Goal: Transaction & Acquisition: Purchase product/service

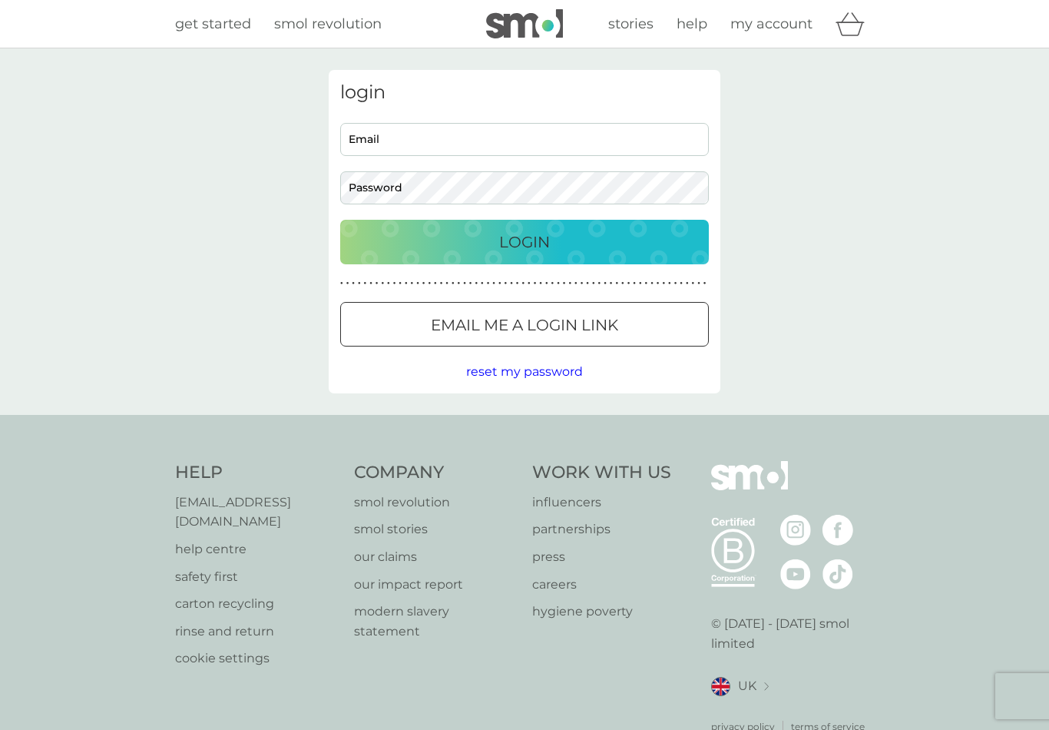
click at [410, 138] on input "Email" at bounding box center [524, 139] width 369 height 33
type input "[EMAIL_ADDRESS][DOMAIN_NAME]"
click at [525, 241] on button "Login" at bounding box center [524, 242] width 369 height 45
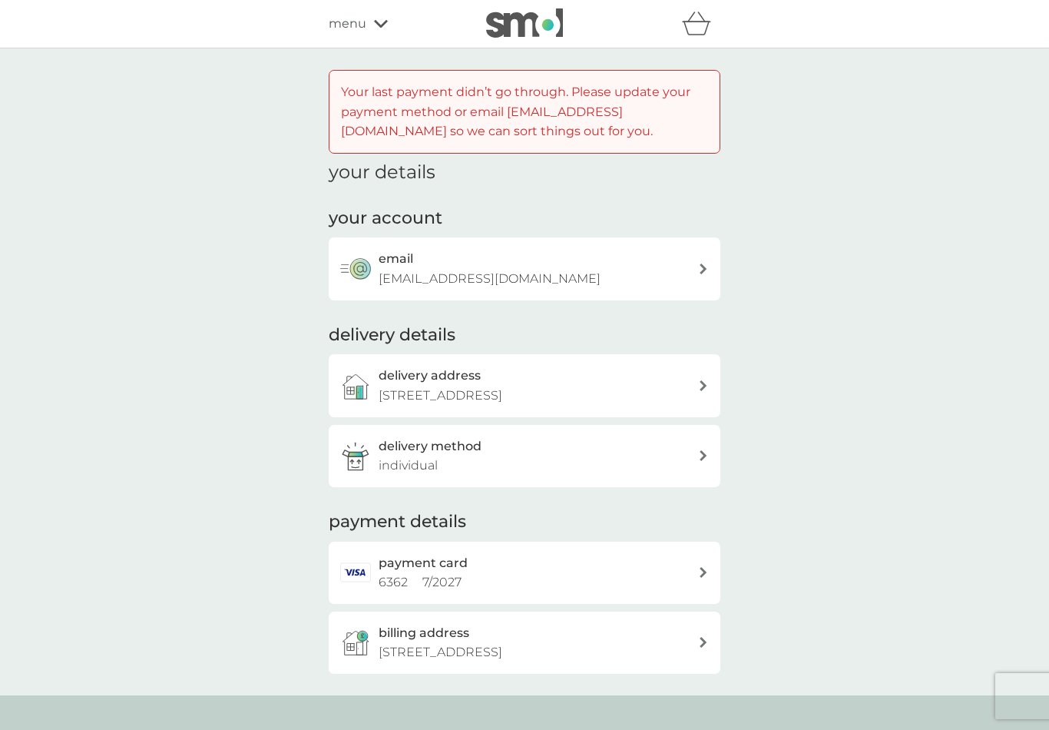
click at [667, 561] on div "payment card 6362 7 / 2027" at bounding box center [539, 572] width 320 height 39
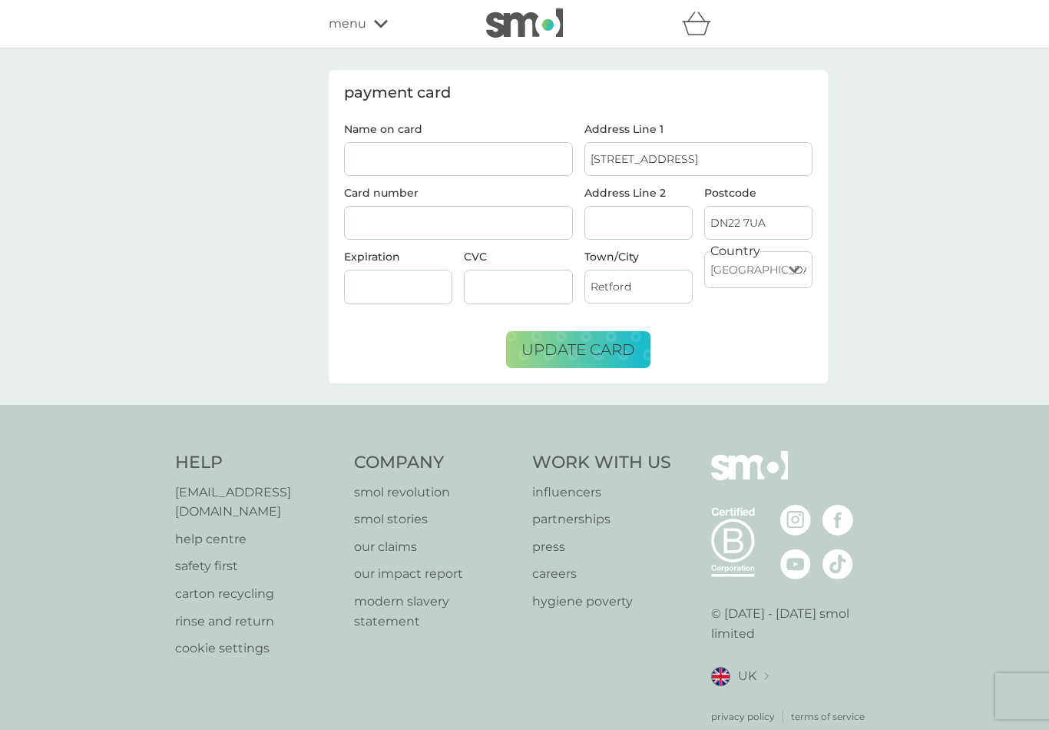
click at [417, 159] on input "Name on card" at bounding box center [458, 159] width 229 height 34
type input "[PERSON_NAME]"
click at [499, 278] on div at bounding box center [518, 287] width 108 height 35
click at [604, 349] on span "update card" at bounding box center [579, 349] width 114 height 18
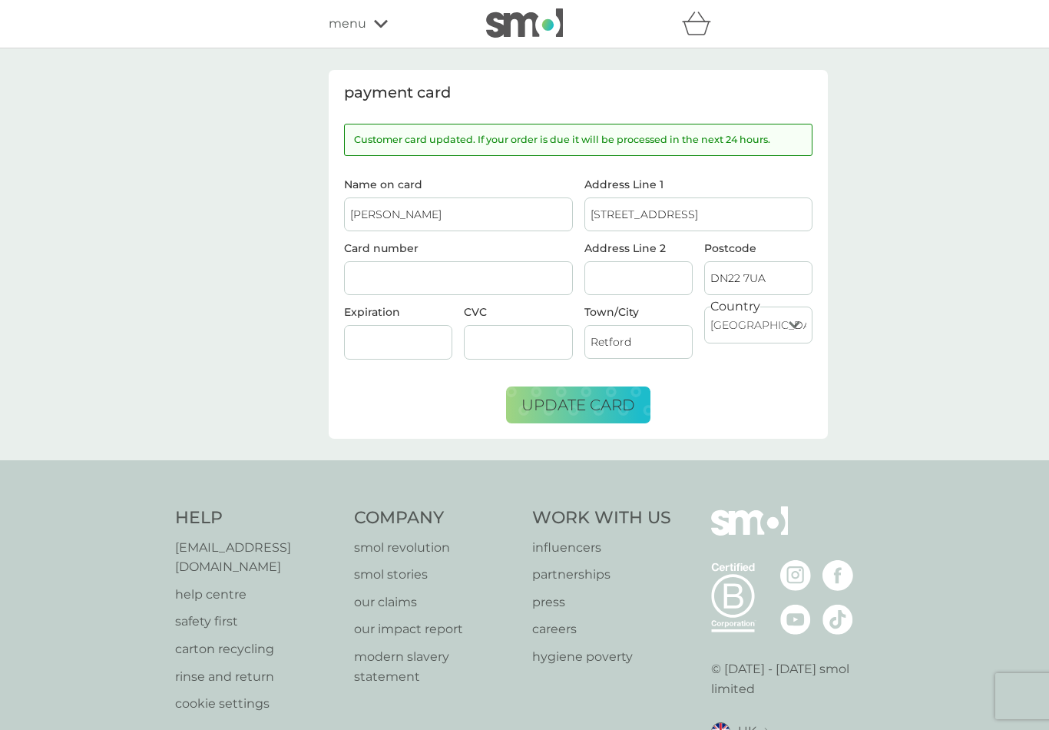
click at [361, 30] on span "menu" at bounding box center [348, 24] width 38 height 20
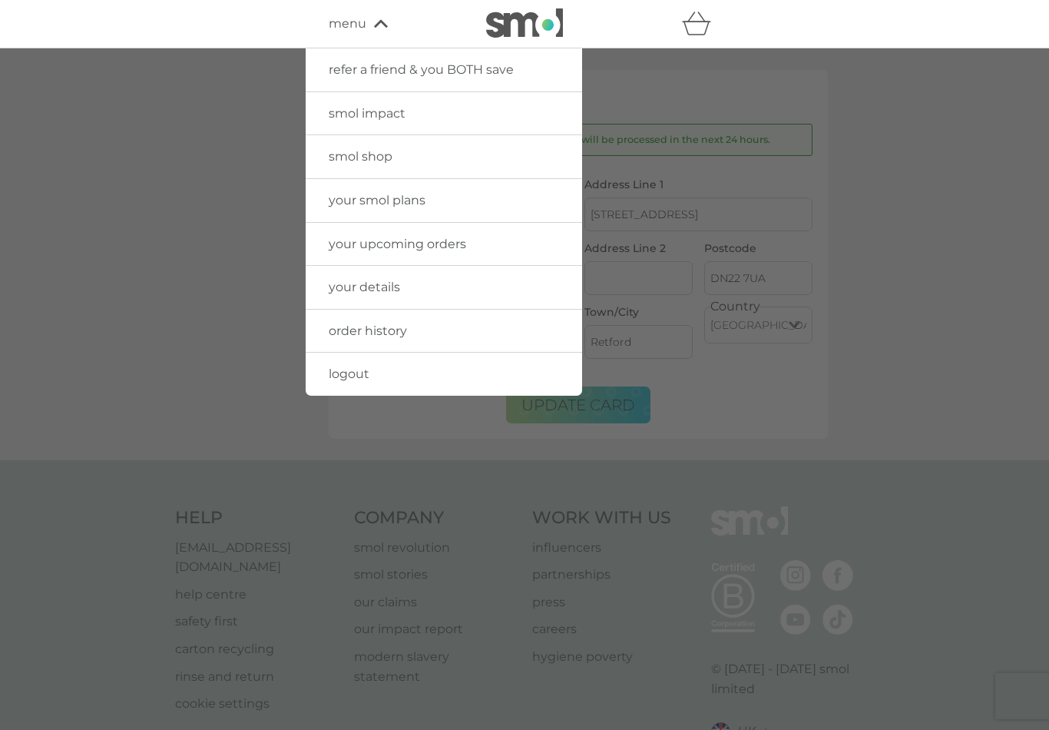
click at [437, 156] on link "smol shop" at bounding box center [444, 156] width 277 height 43
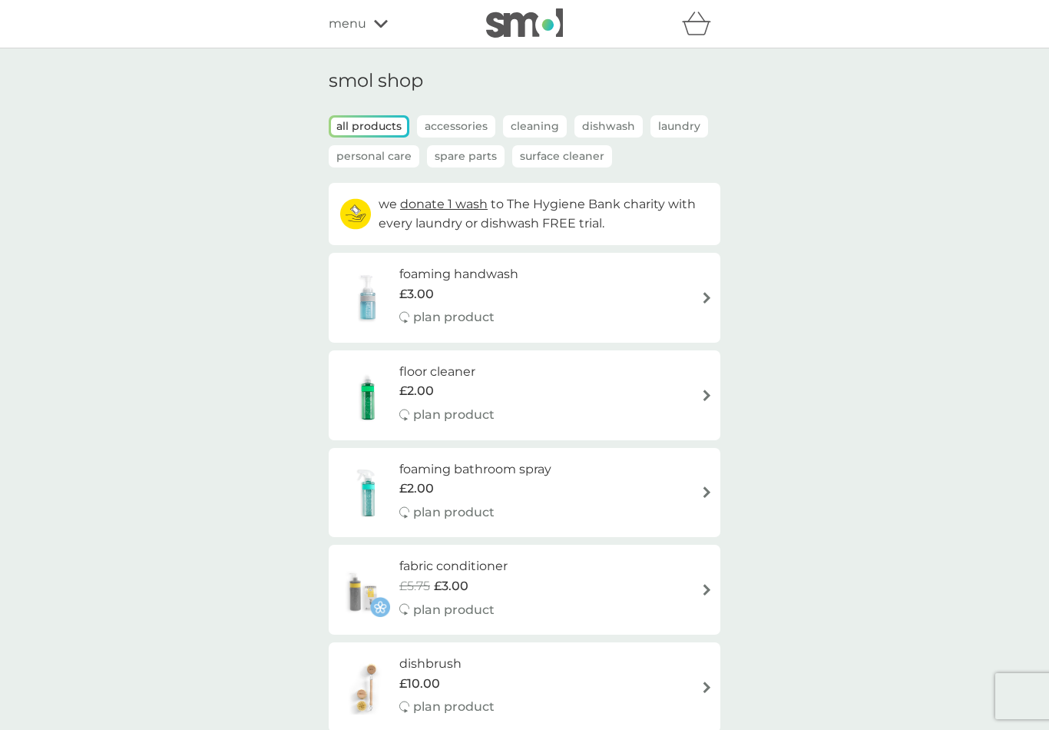
click at [495, 287] on div "£3.00" at bounding box center [458, 294] width 119 height 20
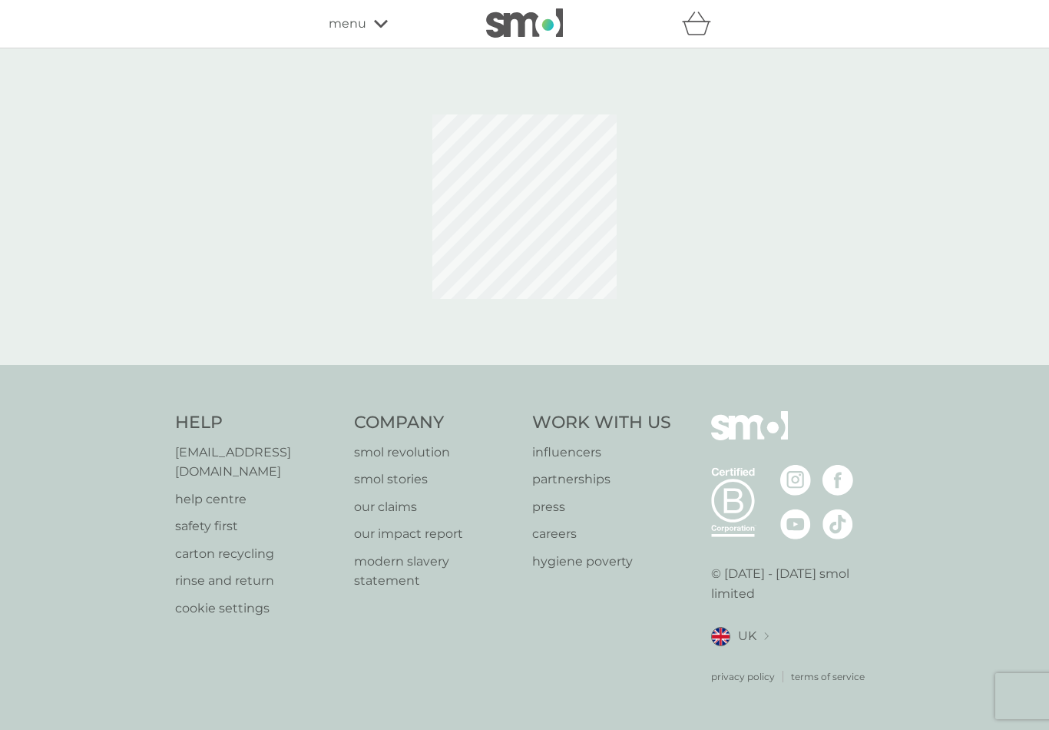
select select "119"
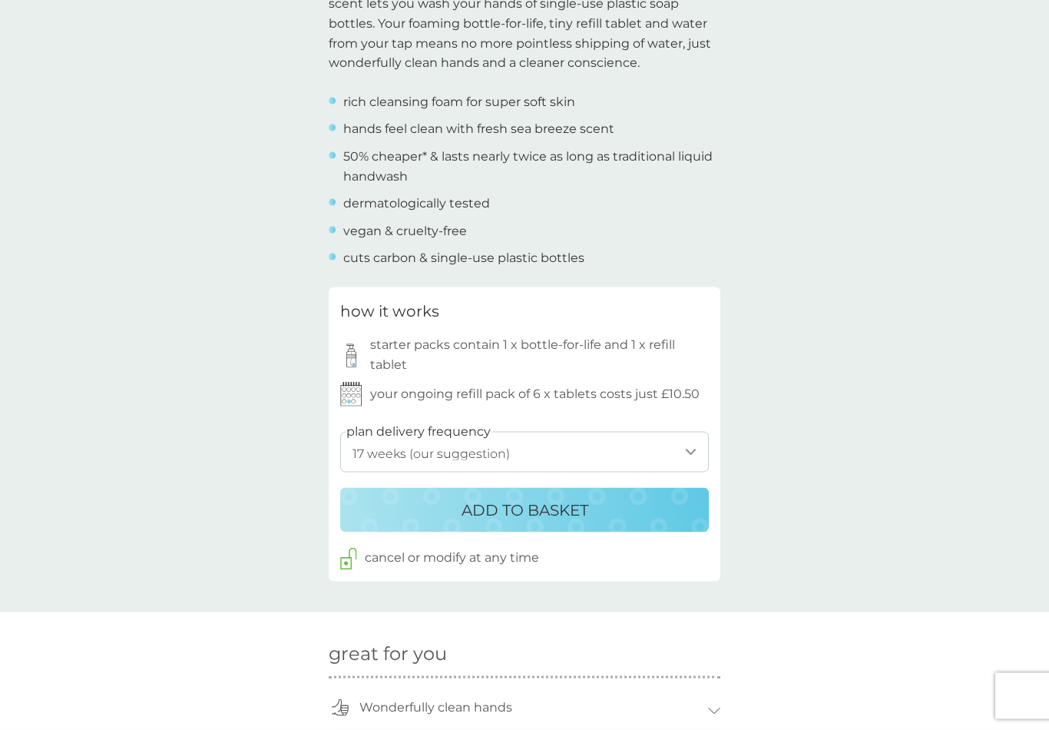
scroll to position [538, 0]
click at [587, 496] on p "ADD TO BASKET" at bounding box center [525, 508] width 127 height 25
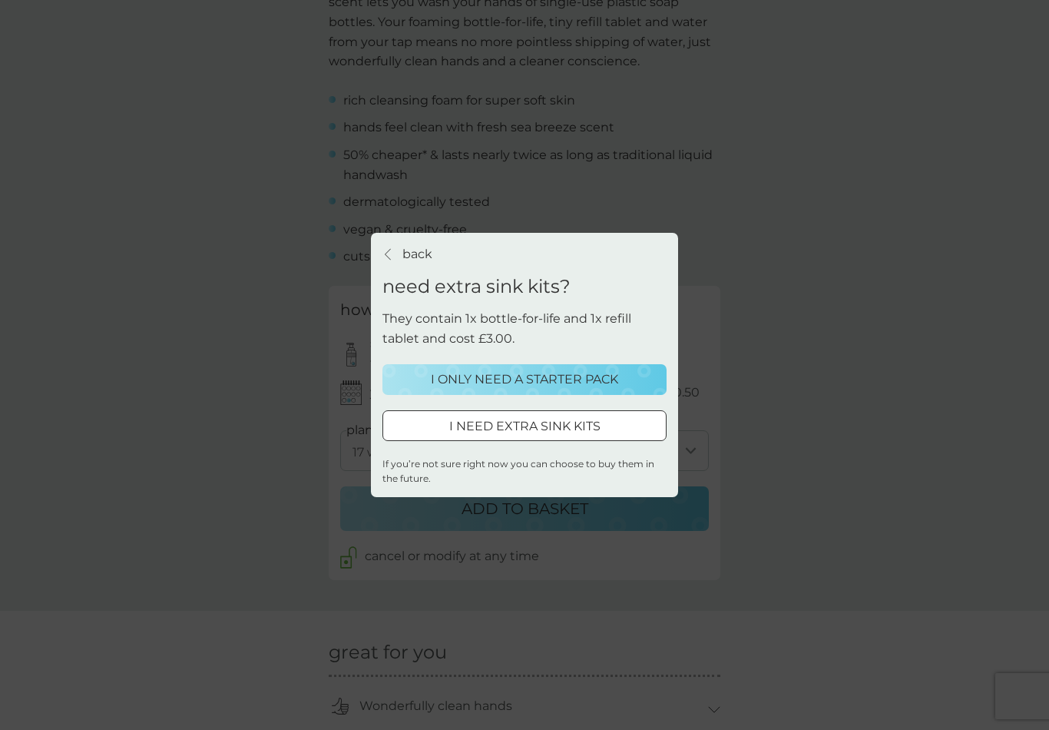
click at [593, 379] on button "I ONLY NEED A STARTER PACK" at bounding box center [524, 379] width 284 height 31
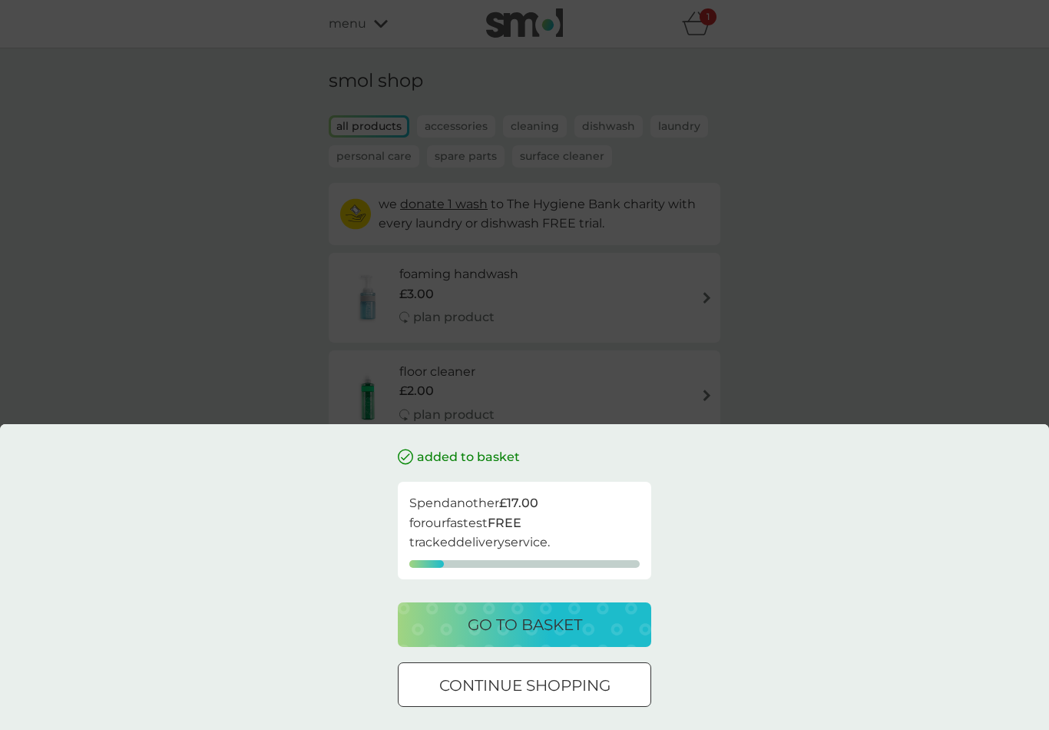
click at [488, 707] on button "continue shopping" at bounding box center [524, 684] width 253 height 45
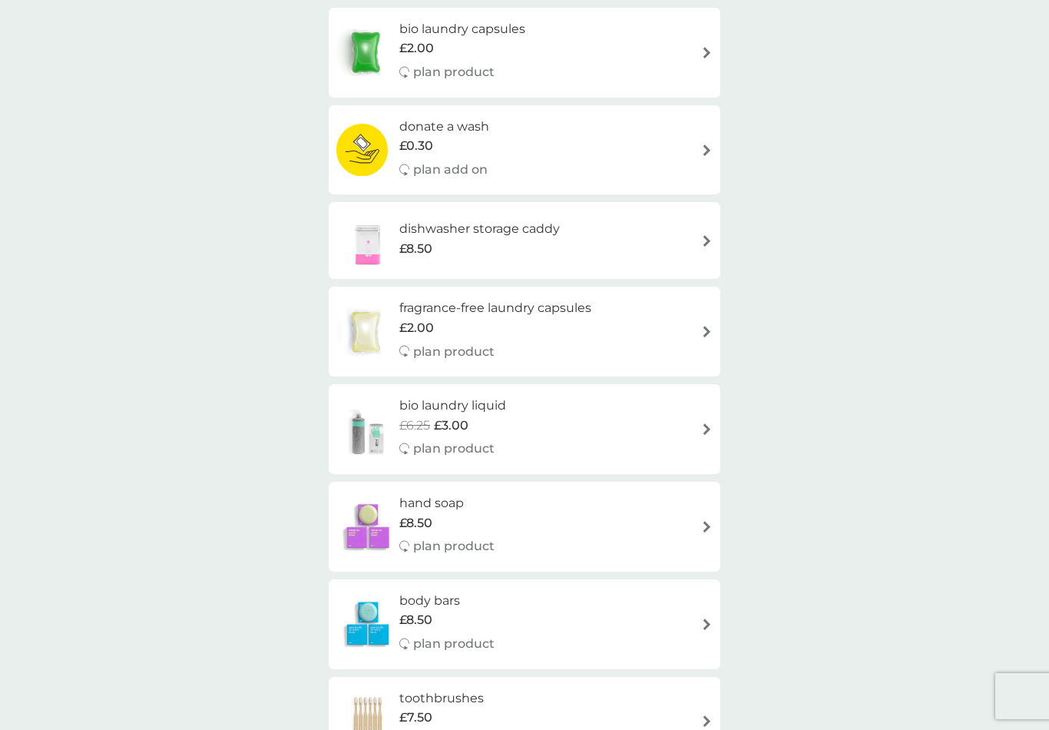
scroll to position [731, 0]
click at [555, 322] on div "£2.00" at bounding box center [495, 329] width 192 height 20
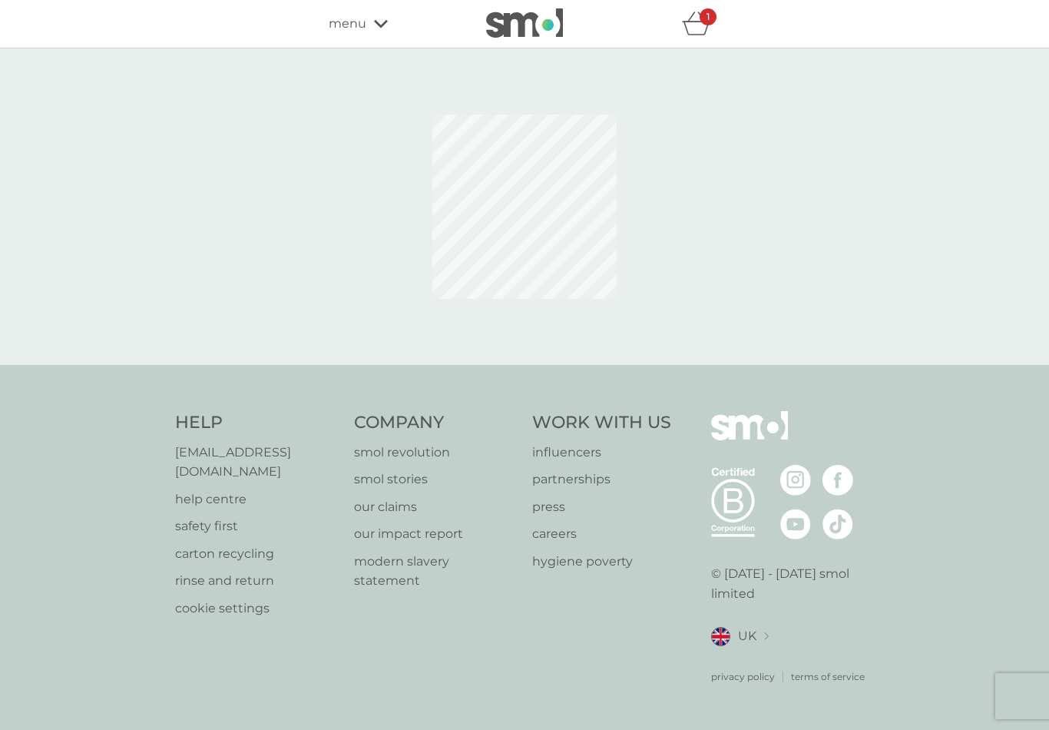
select select "42"
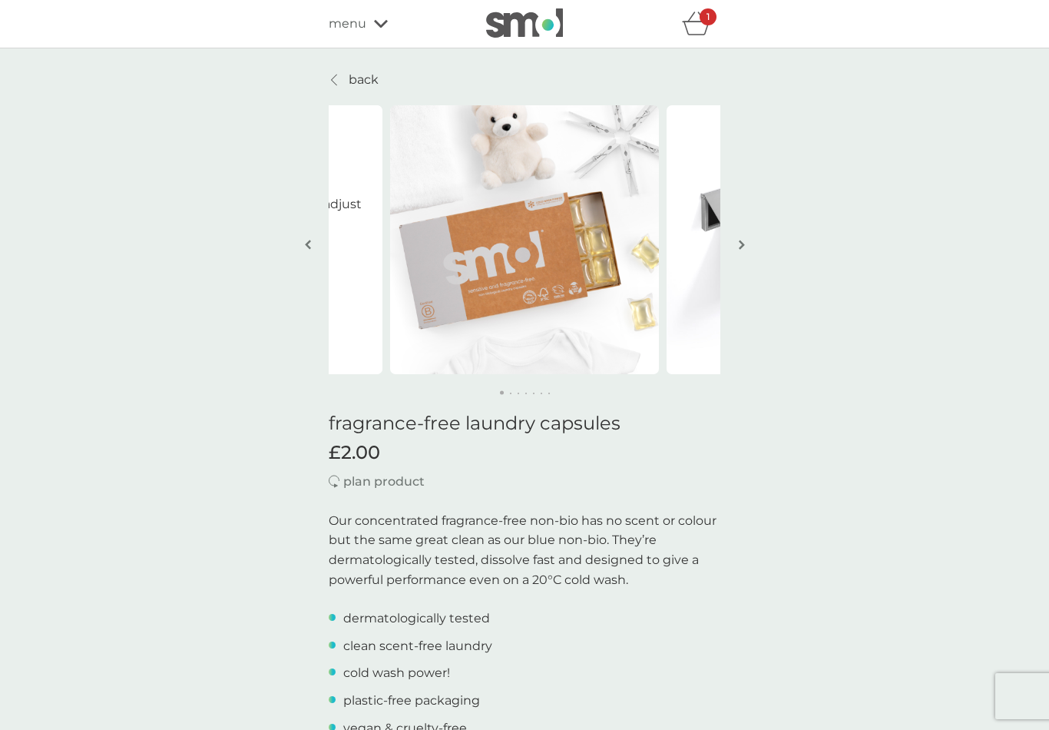
click at [353, 75] on p "back" at bounding box center [364, 80] width 30 height 20
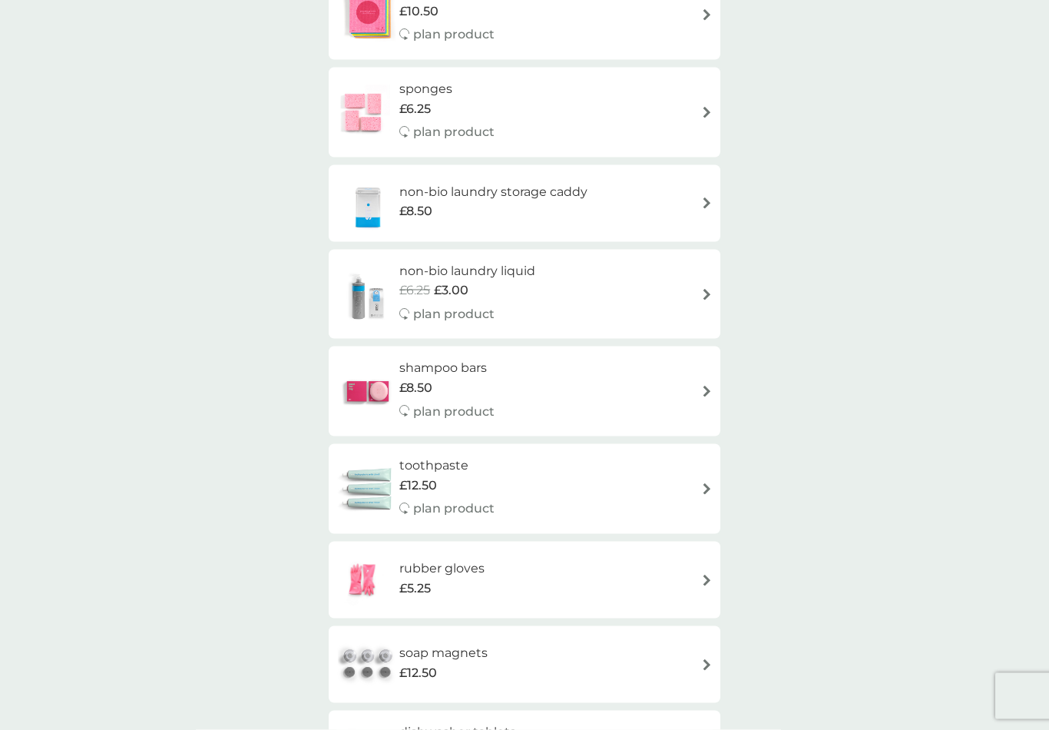
scroll to position [1636, 0]
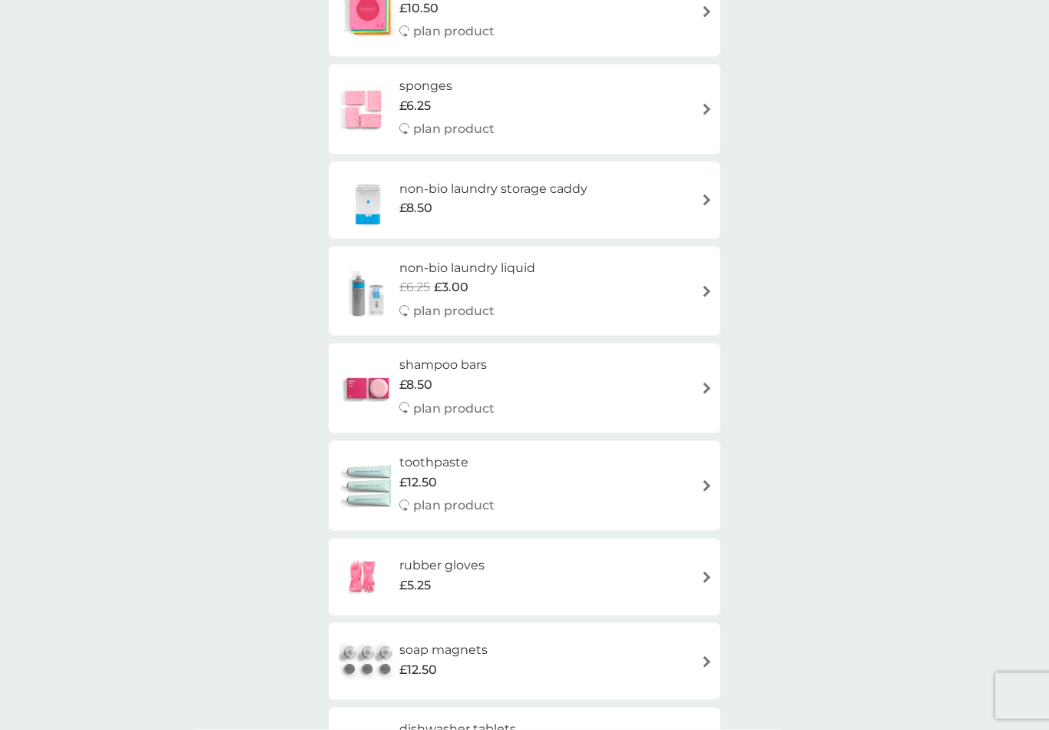
click at [488, 472] on div "£12.50" at bounding box center [446, 482] width 95 height 20
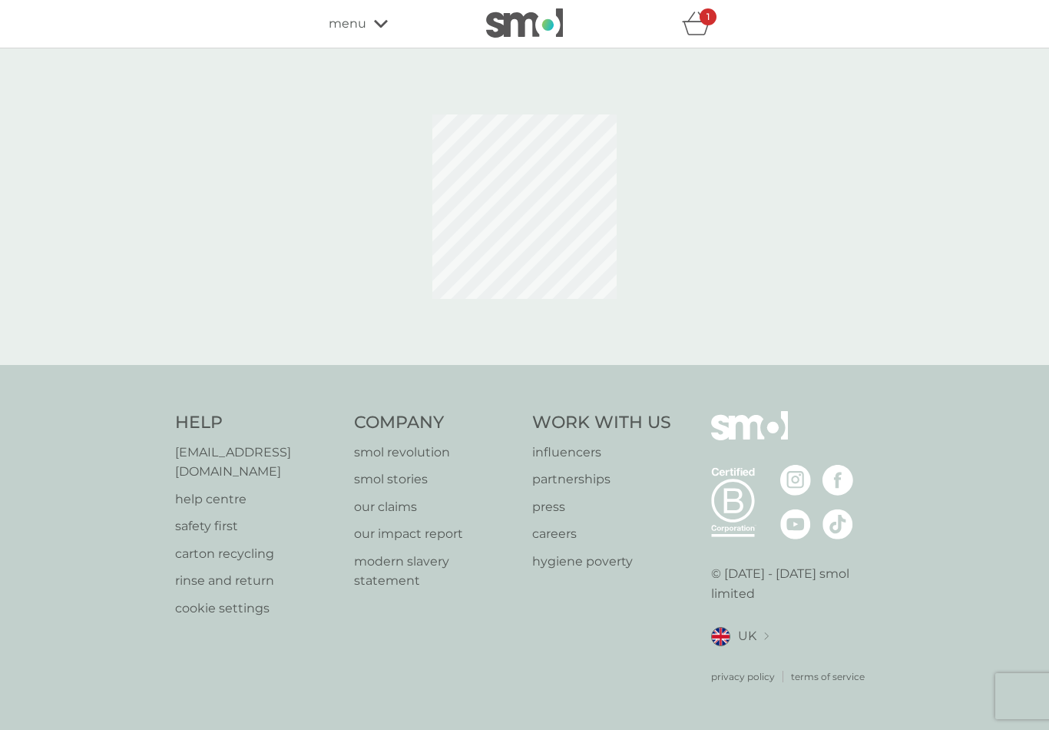
select select "91"
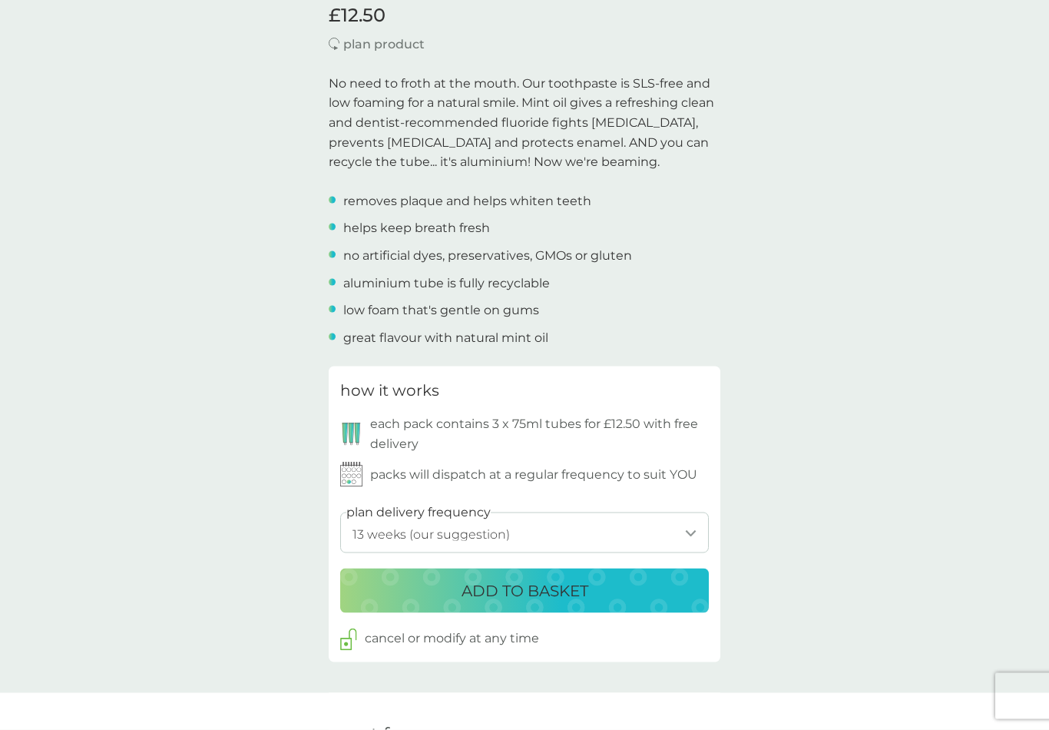
scroll to position [438, 0]
click at [648, 586] on div "ADD TO BASKET" at bounding box center [525, 590] width 338 height 25
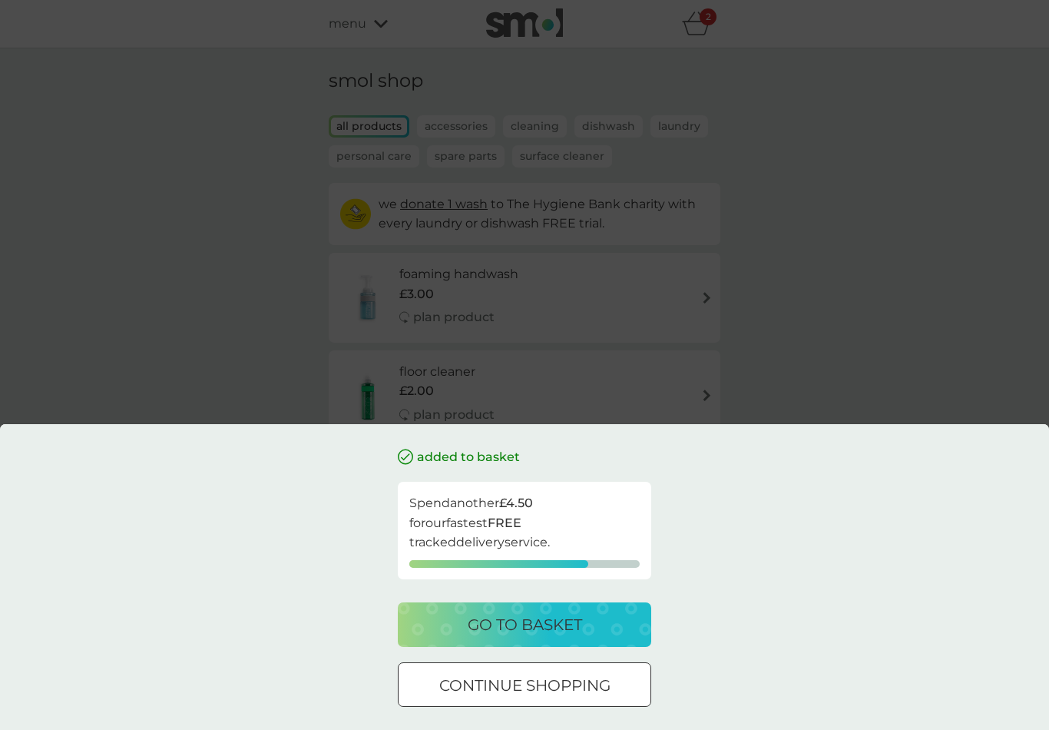
click at [561, 697] on p "continue shopping" at bounding box center [524, 685] width 171 height 25
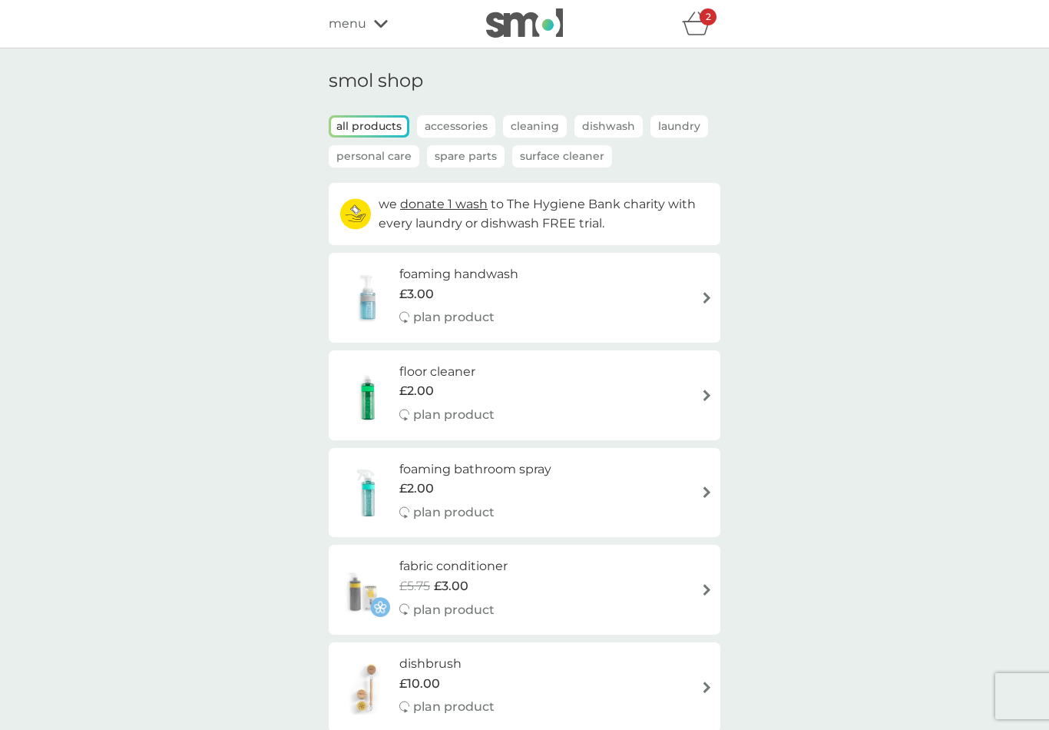
click at [703, 22] on div "2" at bounding box center [708, 16] width 17 height 17
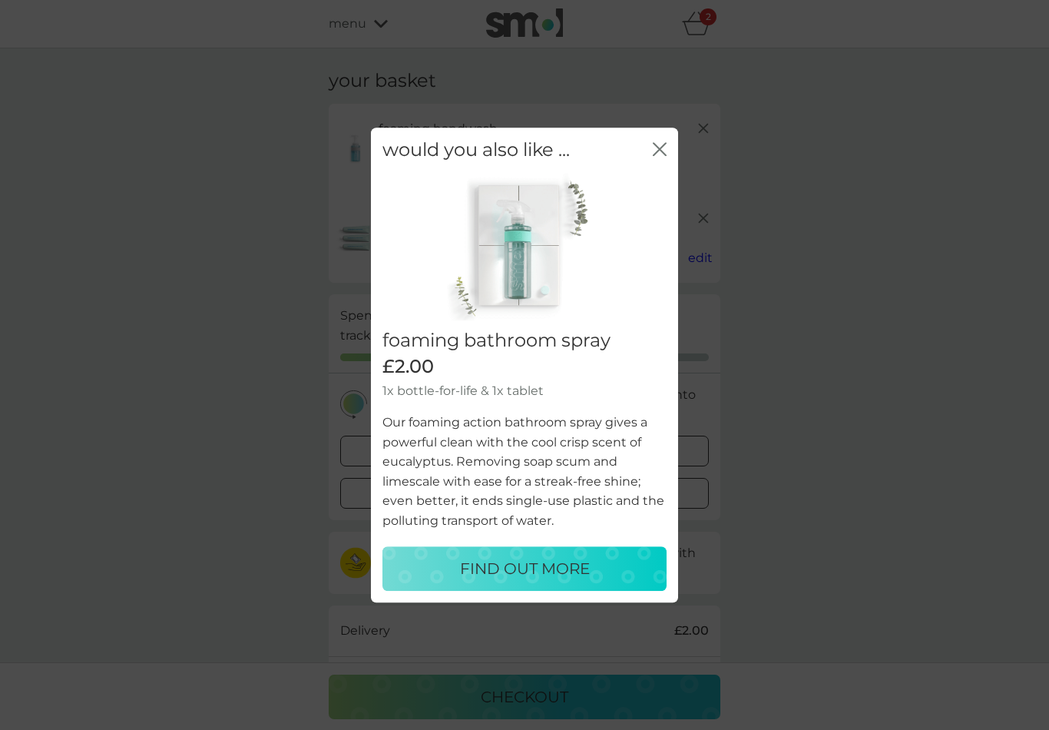
click at [664, 155] on icon "close" at bounding box center [663, 149] width 6 height 12
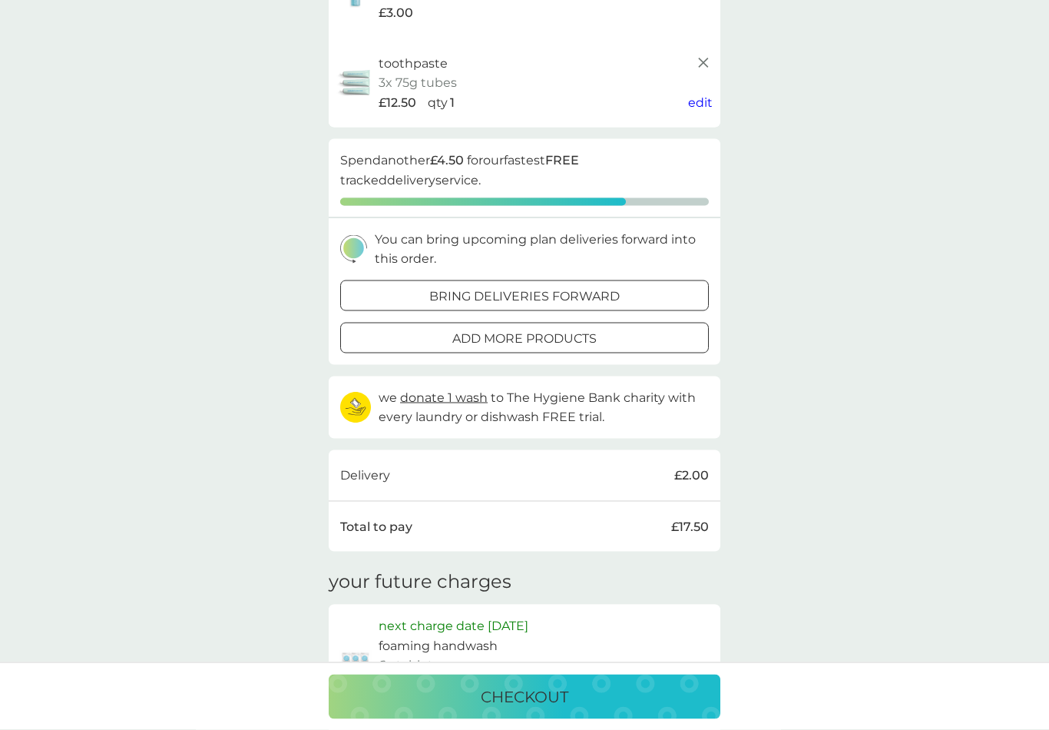
scroll to position [156, 0]
click at [589, 341] on button "add more products" at bounding box center [524, 337] width 369 height 31
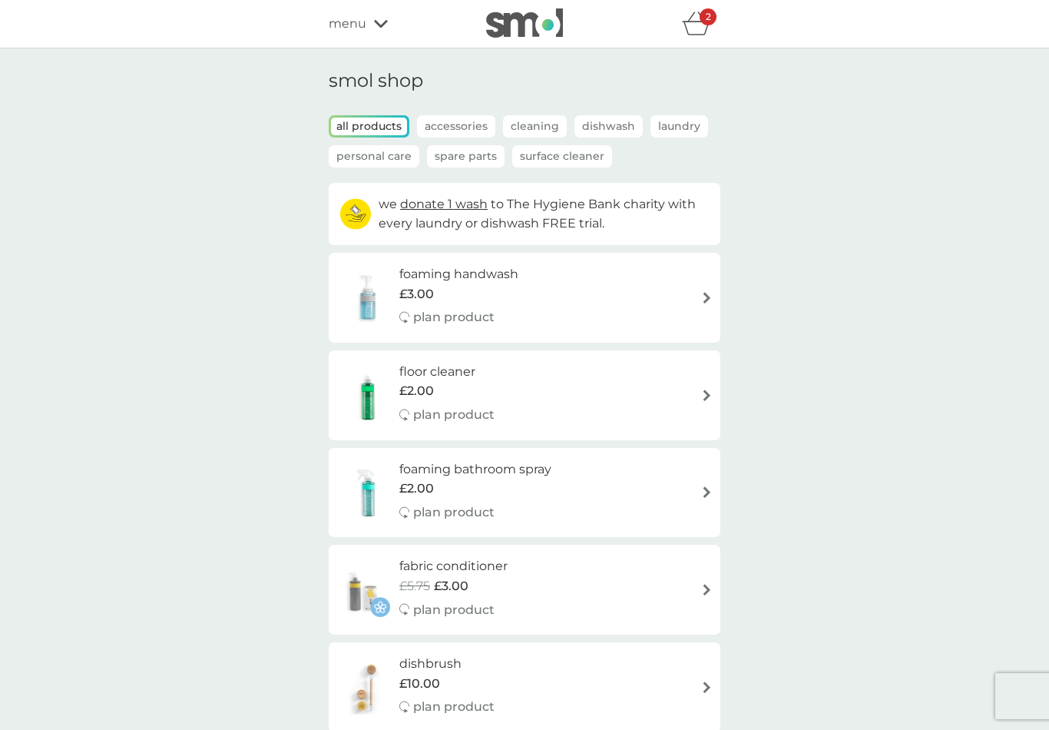
click at [589, 280] on div "foaming handwash £3.00 plan product" at bounding box center [524, 297] width 376 height 67
select select "119"
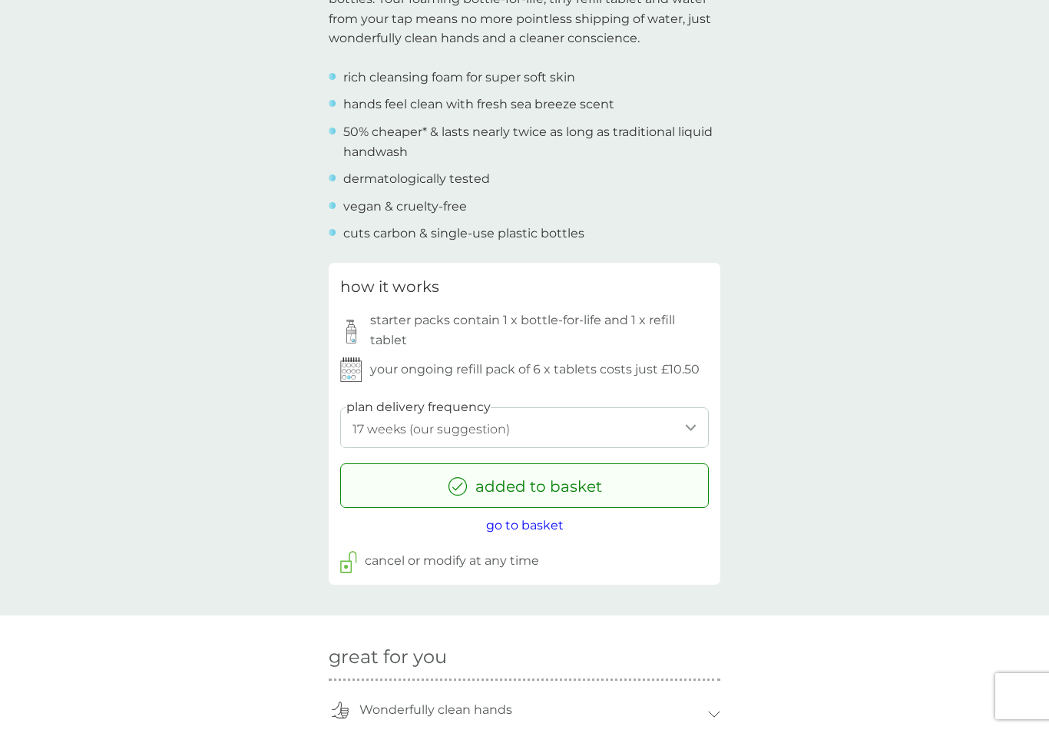
scroll to position [560, 0]
click at [520, 556] on p "cancel or modify at any time" at bounding box center [452, 561] width 174 height 20
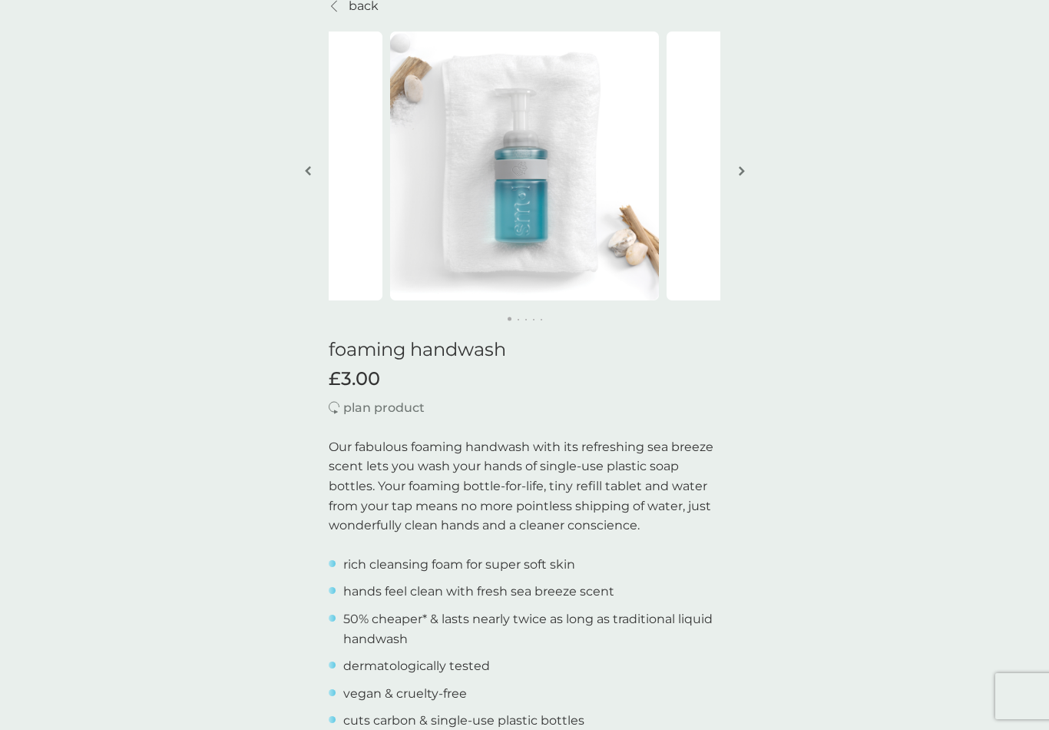
scroll to position [0, 0]
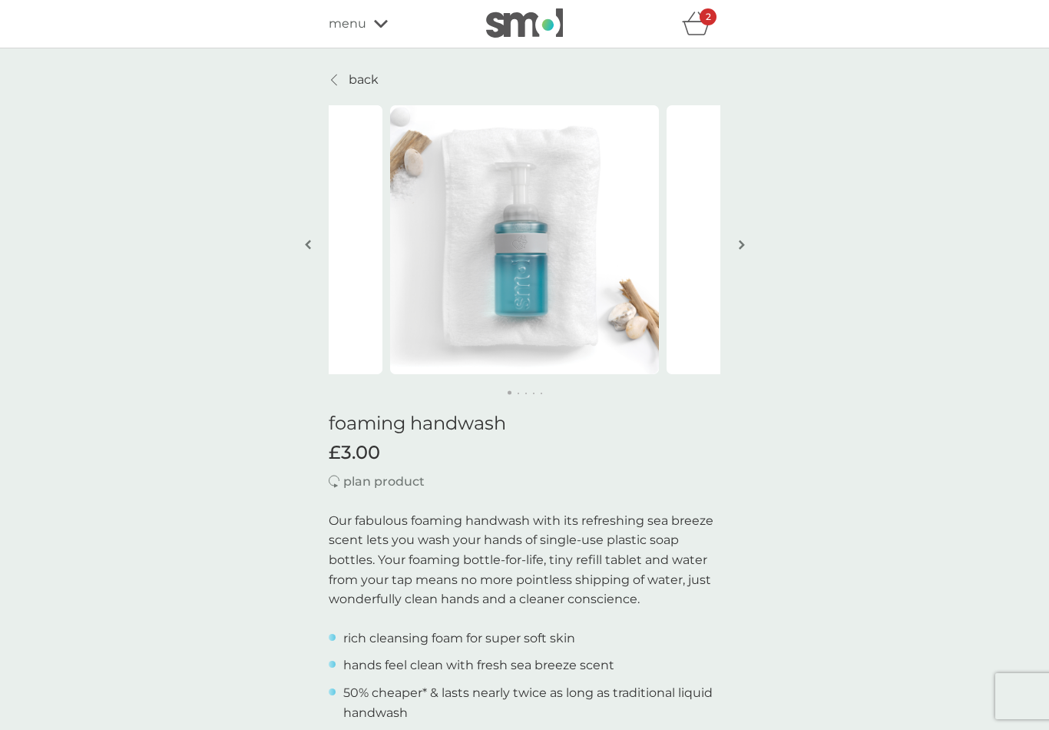
click at [347, 75] on link "back" at bounding box center [354, 80] width 50 height 20
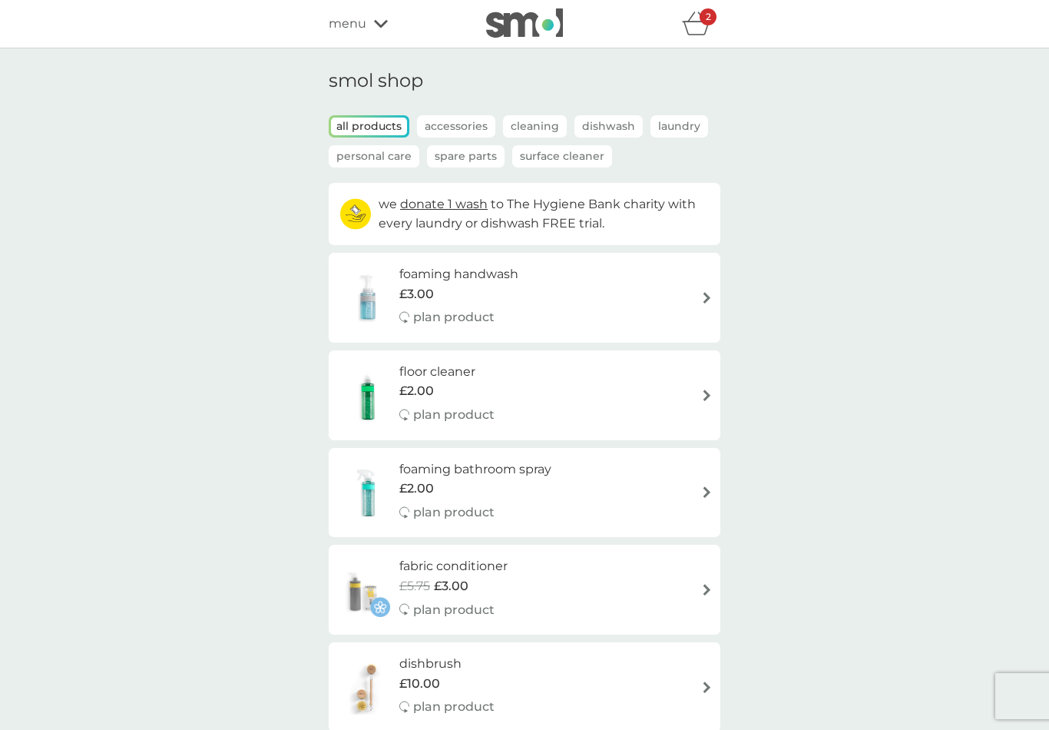
click at [687, 28] on icon "basket" at bounding box center [696, 24] width 29 height 24
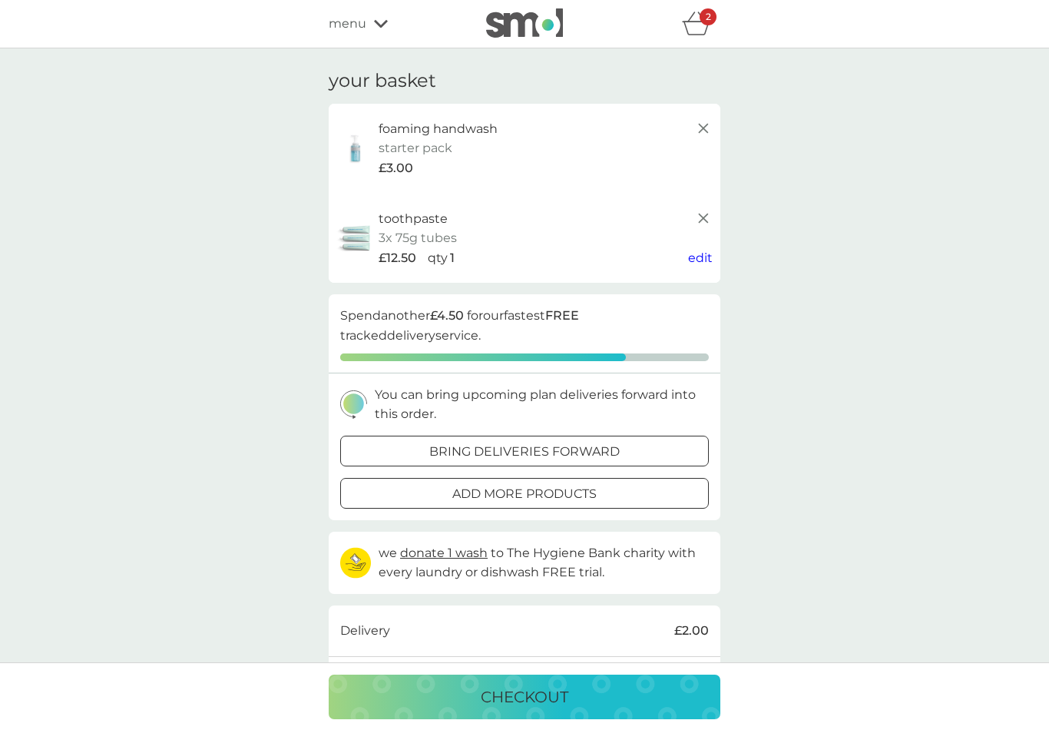
click at [653, 488] on div "add more products" at bounding box center [524, 494] width 367 height 20
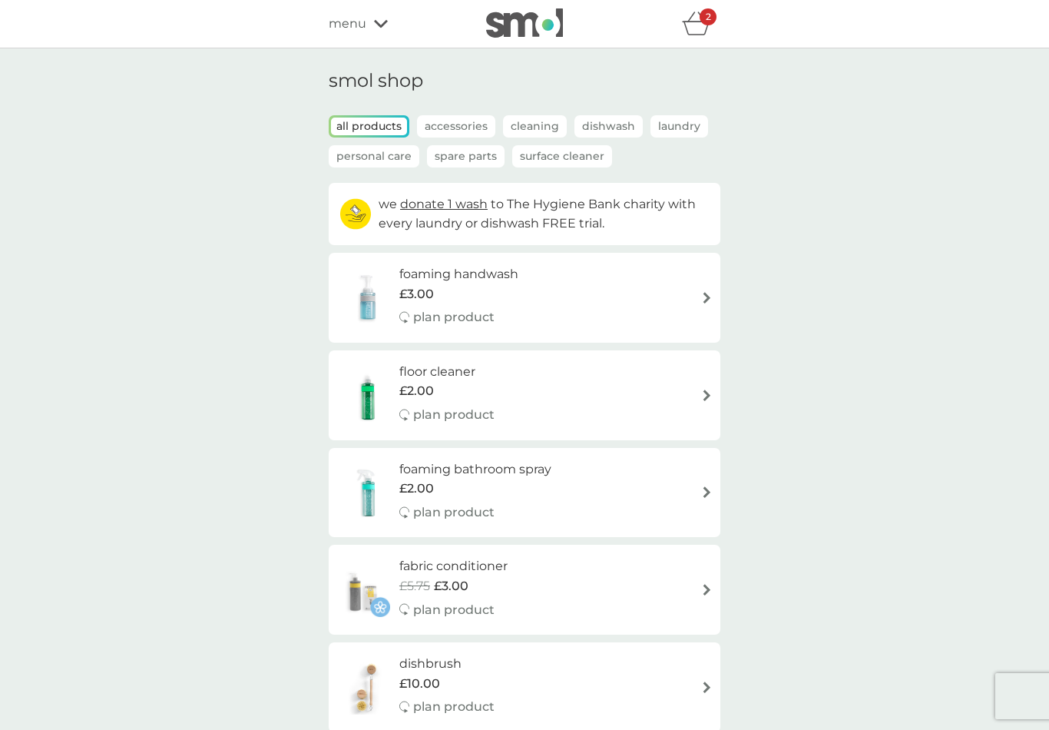
click at [700, 22] on div "2" at bounding box center [708, 16] width 17 height 17
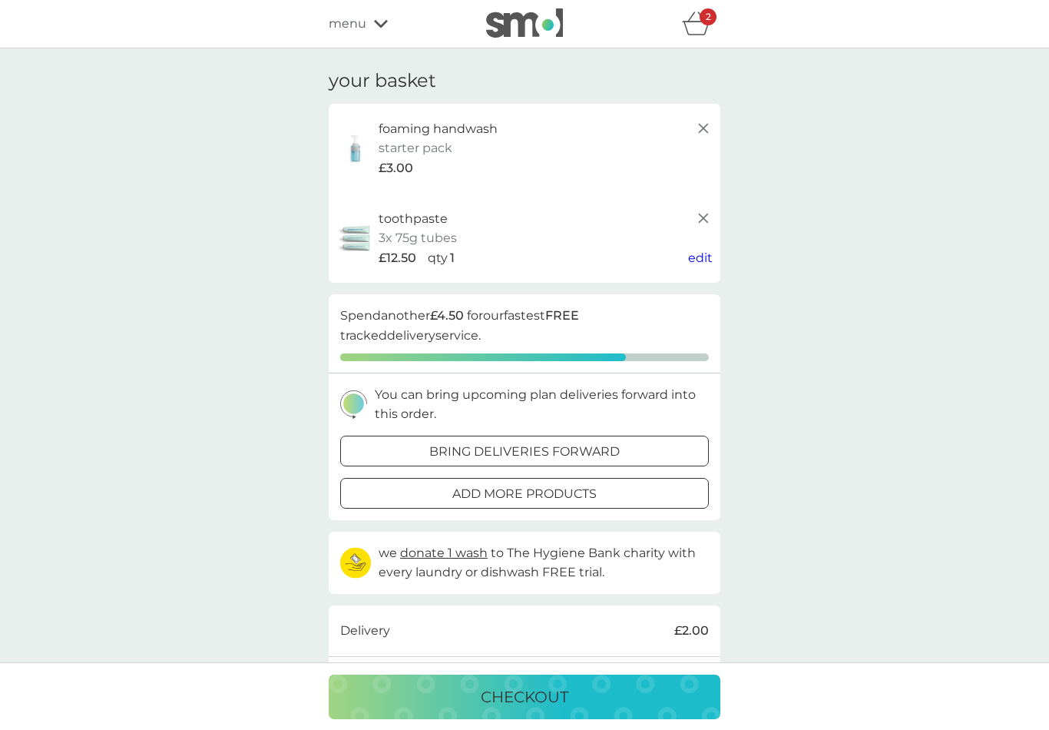
click at [707, 210] on icon at bounding box center [703, 218] width 18 height 18
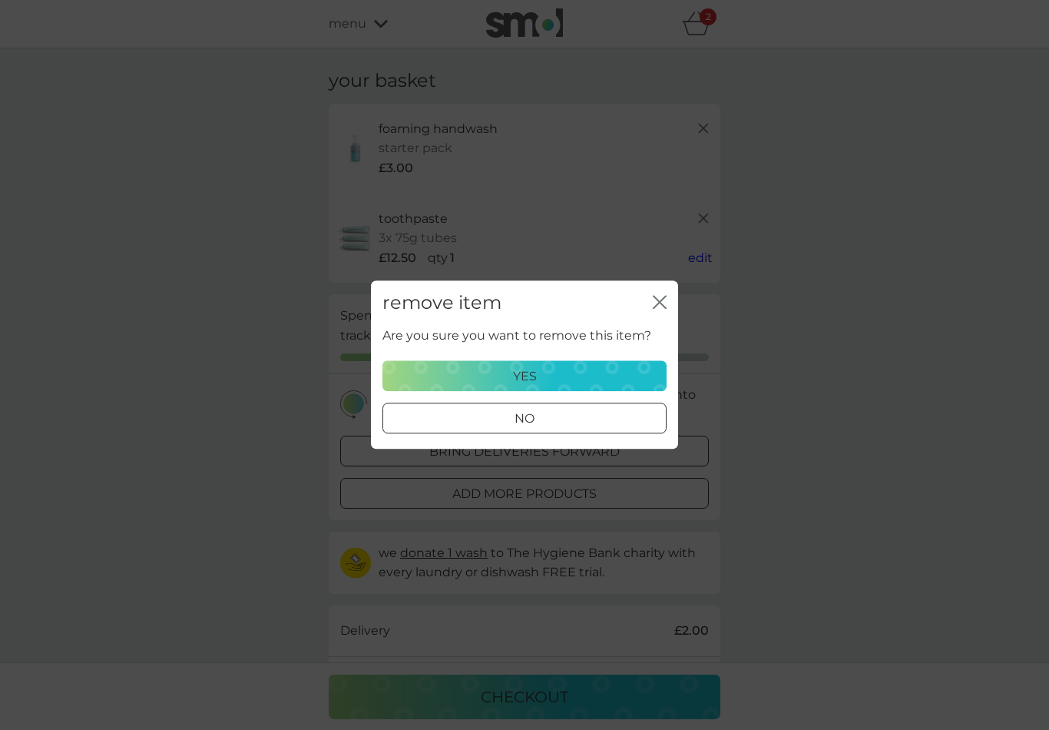
click at [601, 365] on button "yes" at bounding box center [524, 376] width 284 height 31
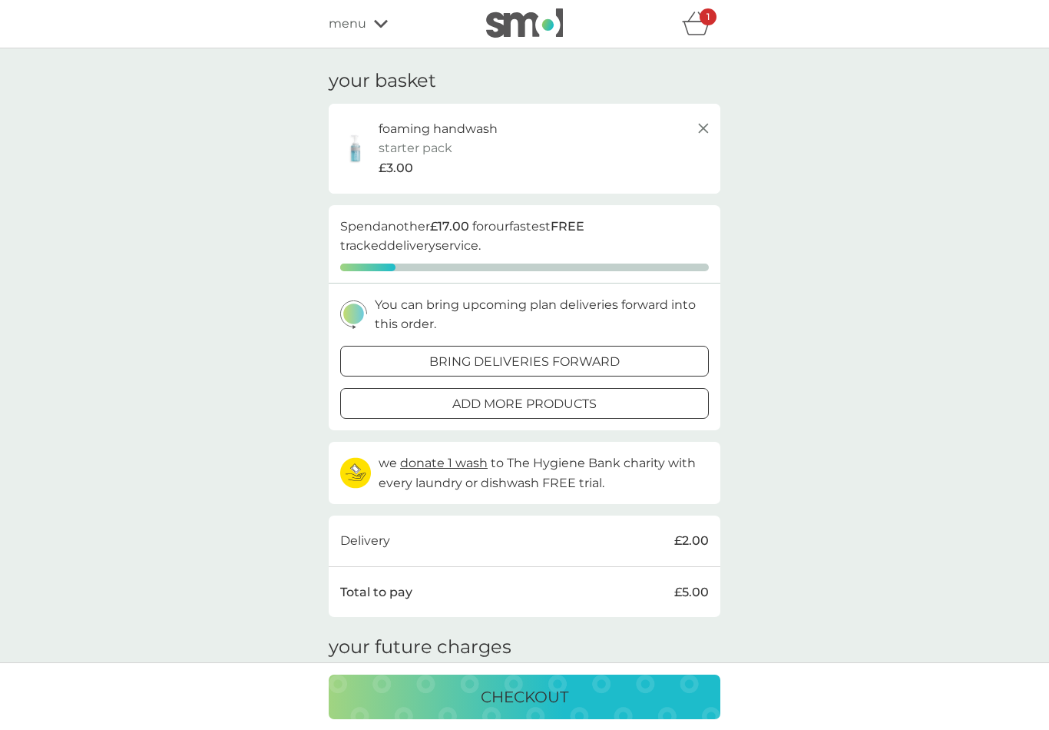
click at [706, 128] on icon at bounding box center [703, 128] width 18 height 18
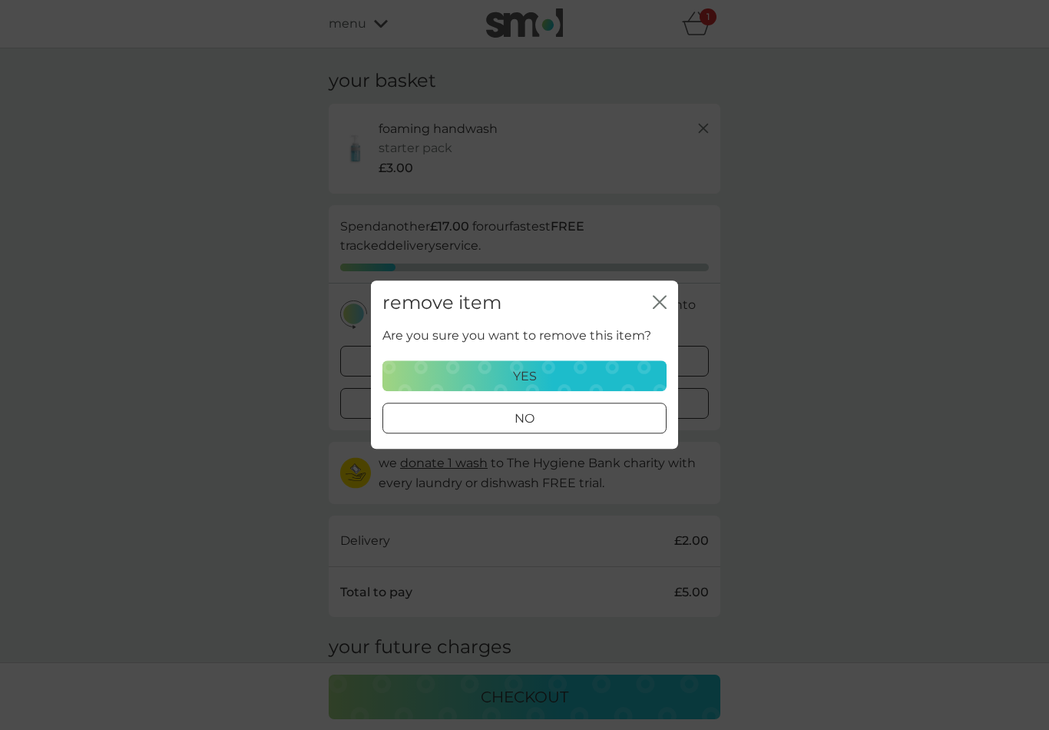
click at [593, 370] on div "yes" at bounding box center [524, 376] width 264 height 20
